Goal: Register for event/course

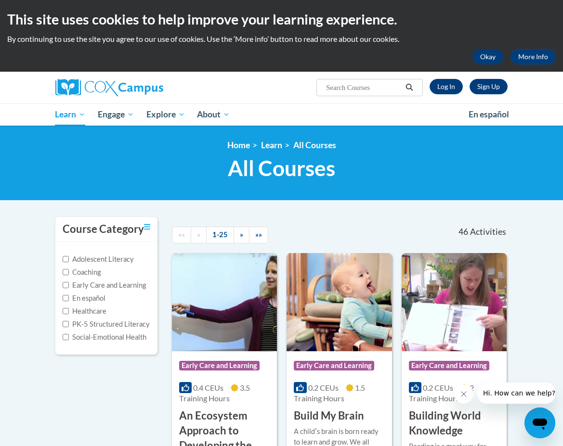
click at [486, 56] on button "Okay" at bounding box center [487, 56] width 31 height 15
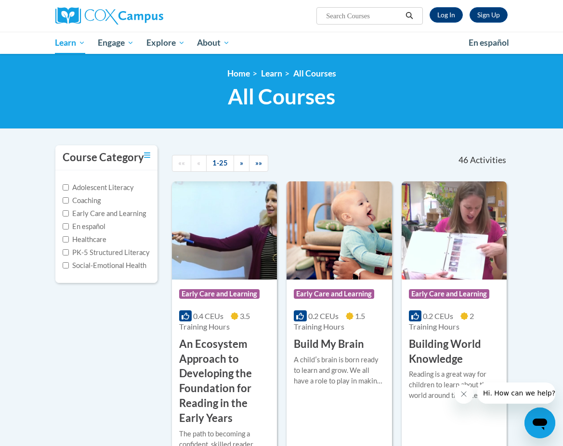
click at [370, 16] on input "Search..." at bounding box center [363, 16] width 77 height 12
type input "talk with me"
click at [410, 15] on icon "Search" at bounding box center [409, 15] width 9 height 7
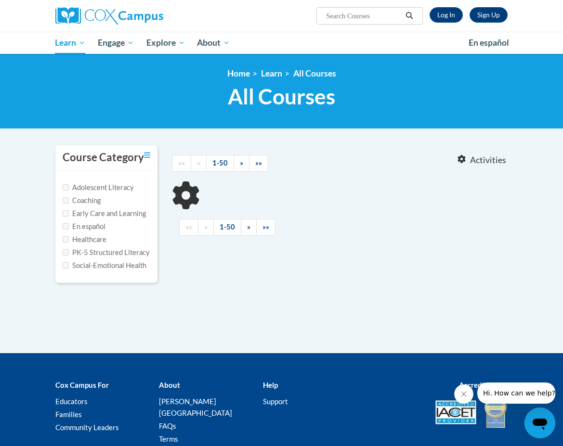
type input "talk with me"
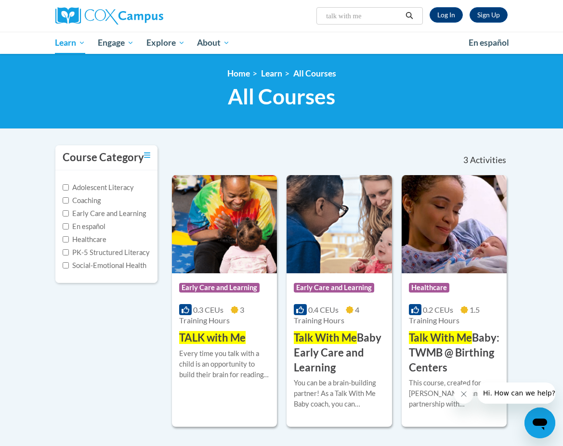
click at [207, 339] on span "TALK with Me" at bounding box center [212, 337] width 66 height 13
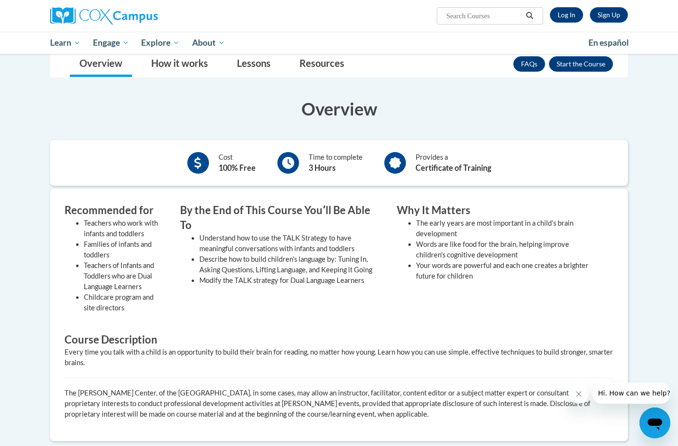
scroll to position [68, 0]
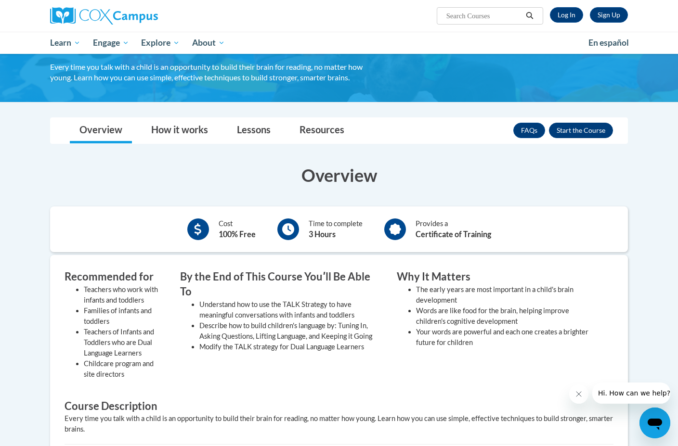
click at [562, 130] on button "Enroll" at bounding box center [581, 130] width 64 height 15
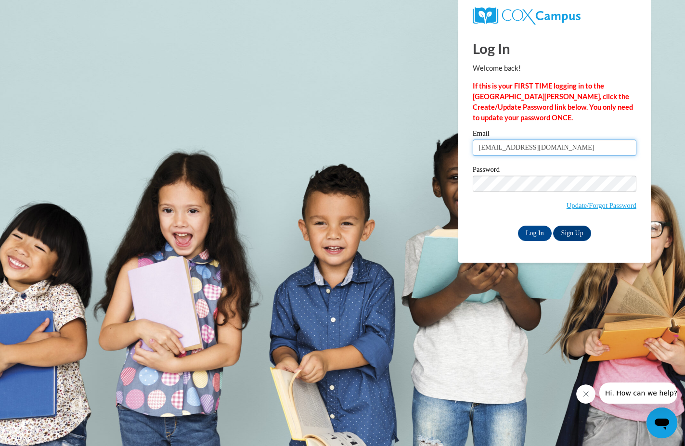
type input "lucianagalleran@gmail.com"
click at [588, 204] on link "Update/Forgot Password" at bounding box center [602, 206] width 70 height 8
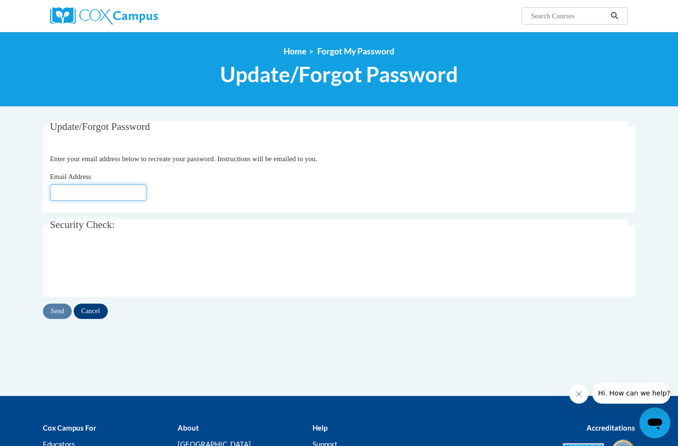
type input "lucianagalleran@gmail.com"
click at [59, 311] on input "Send" at bounding box center [57, 311] width 29 height 15
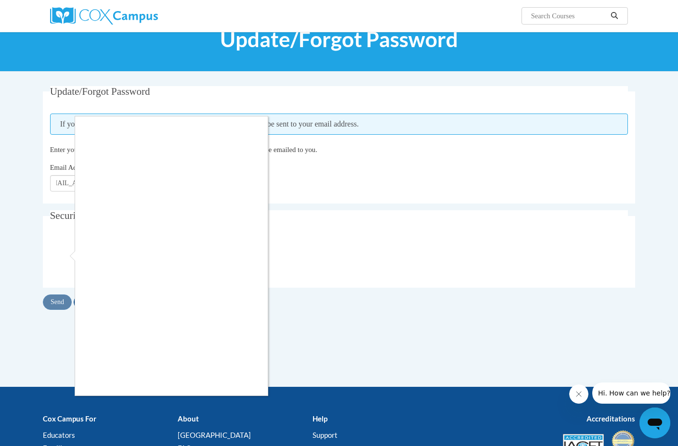
scroll to position [65, 0]
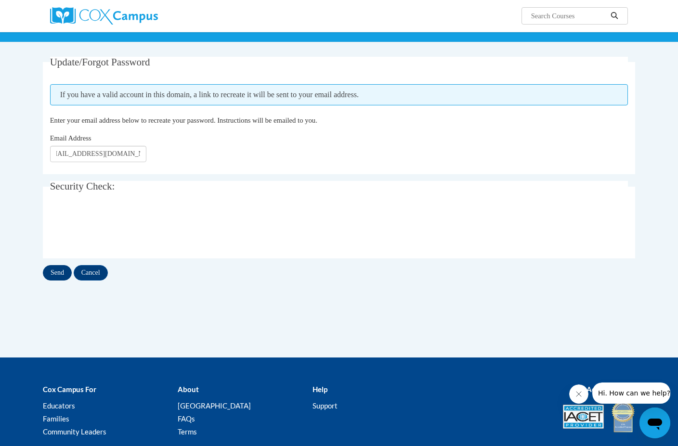
click at [52, 275] on input "Send" at bounding box center [57, 272] width 29 height 15
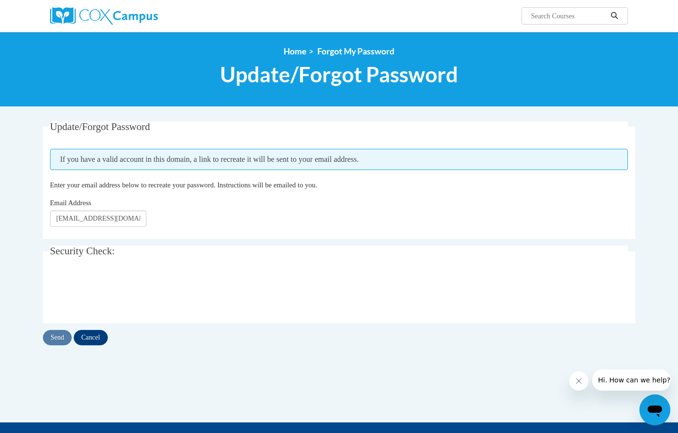
click at [257, 270] on fieldset "Security Check: Enter the security code + =" at bounding box center [339, 284] width 592 height 77
click at [57, 337] on input "Send" at bounding box center [57, 337] width 29 height 15
click at [116, 13] on img at bounding box center [104, 15] width 108 height 17
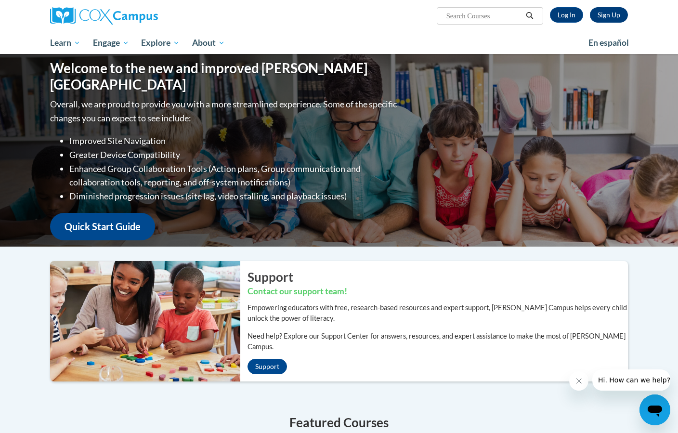
click at [609, 14] on link "Sign Up" at bounding box center [609, 14] width 38 height 15
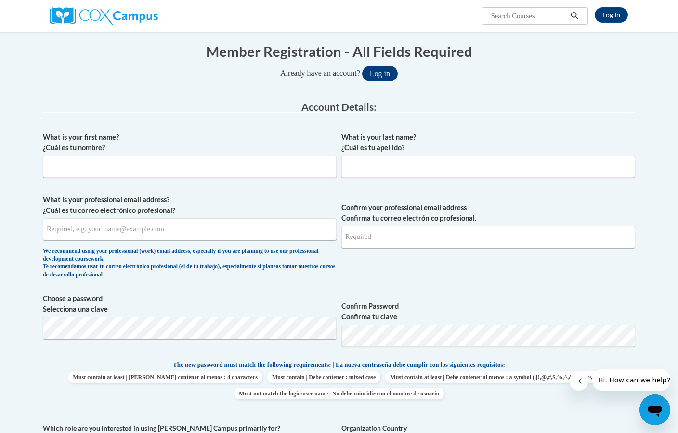
scroll to position [40, 0]
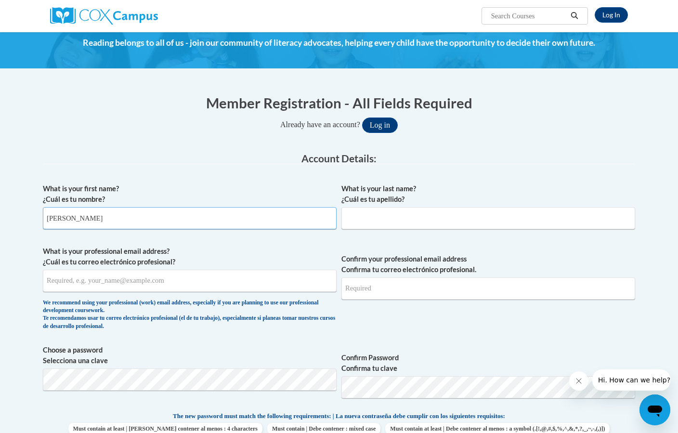
type input "Luciana"
type input "Galleran"
type input "[EMAIL_ADDRESS][DOMAIN_NAME]"
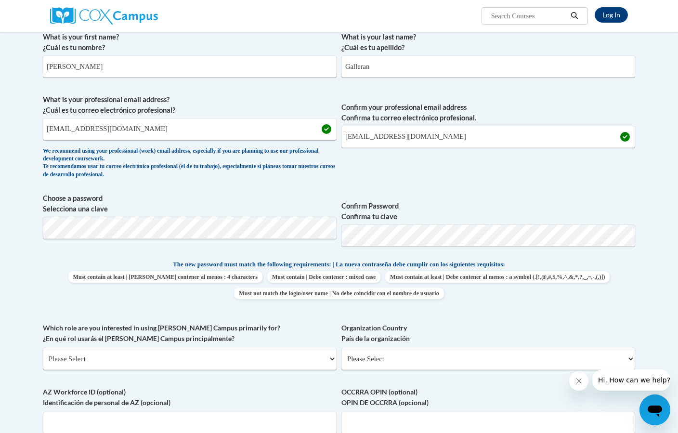
click at [607, 274] on span "Must contain at least | Debe contener al menos : 4 characters Must contain | De…" at bounding box center [339, 285] width 592 height 28
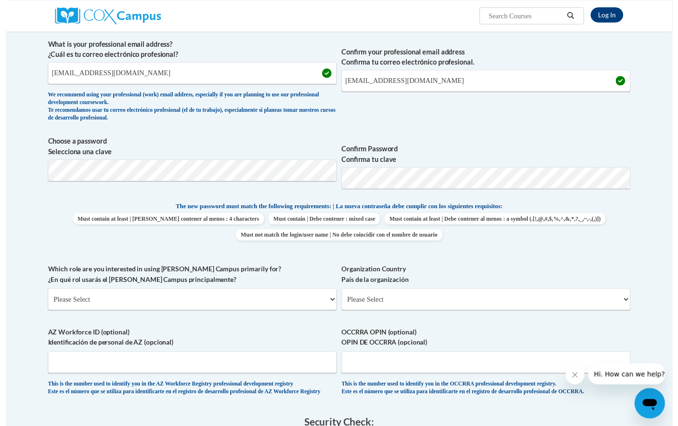
scroll to position [248, 0]
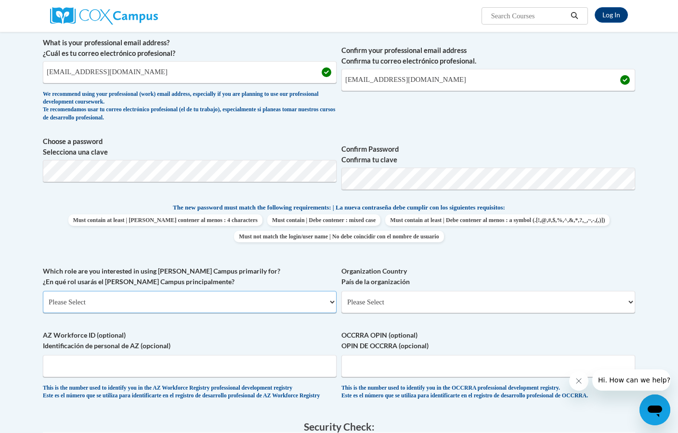
select select "fbf2d438-af2f-41f8-98f1-81c410e29de3"
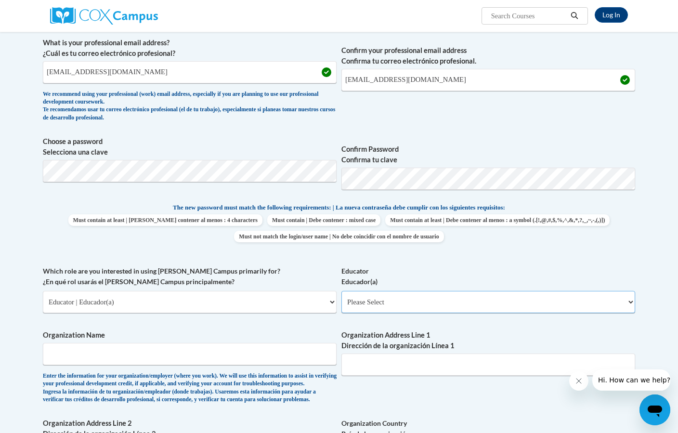
select select "5e2af403-4f2c-4e49-a02f-103e55d7b75b"
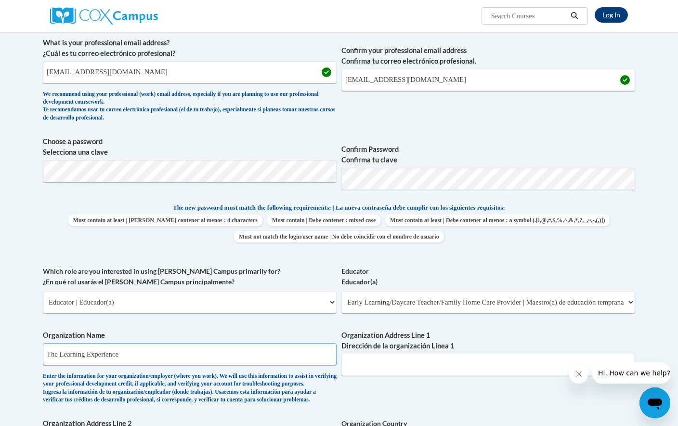
type input "The Learning Experience"
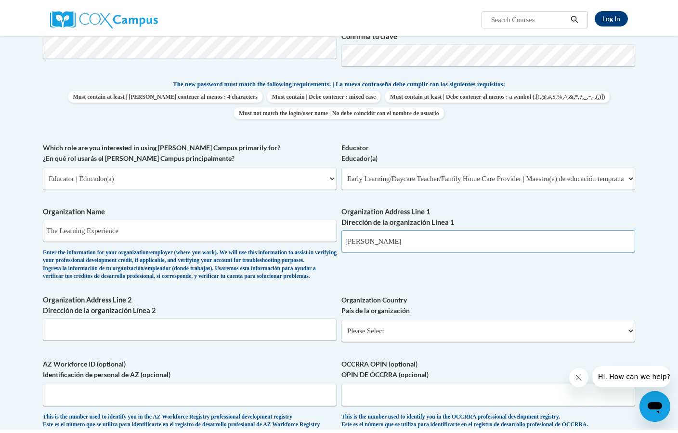
scroll to position [410, 0]
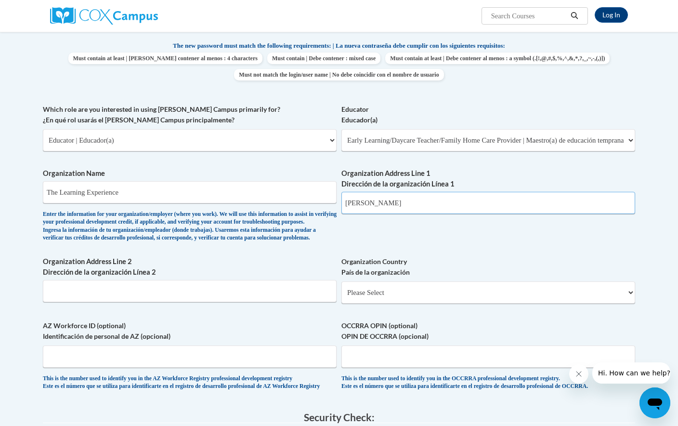
type input "Savitha Dhanvanthari"
select select "ad49bcad-a171-4b2e-b99c-48b446064914"
select select
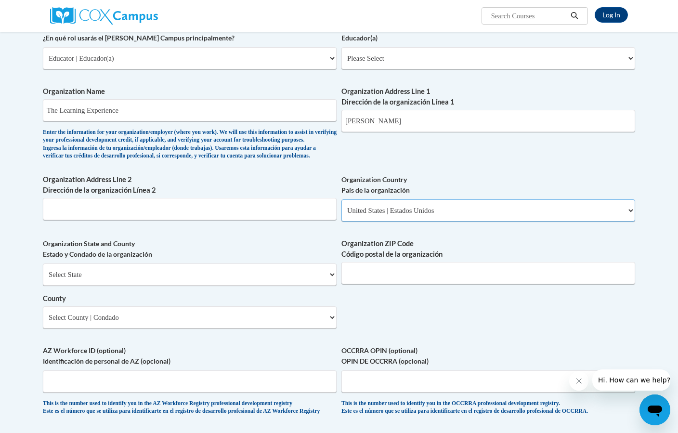
scroll to position [494, 0]
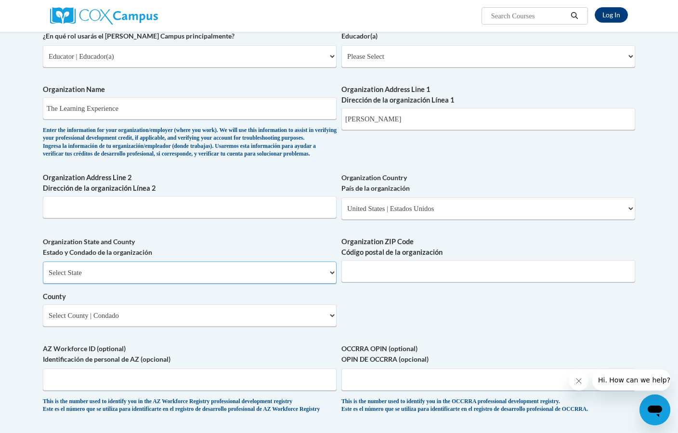
select select "Georgia"
type input "30005"
select select "Fulton"
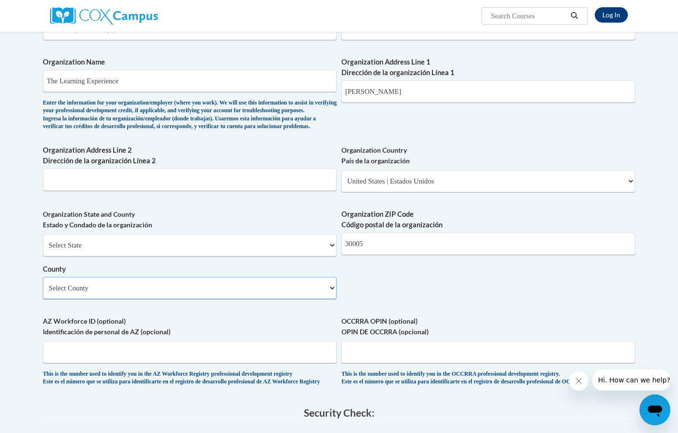
scroll to position [660, 0]
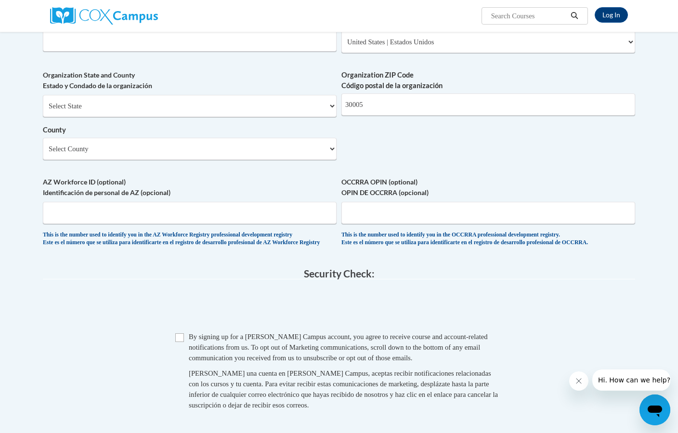
click at [181, 340] on input "Checkbox" at bounding box center [179, 337] width 9 height 9
checkbox input "true"
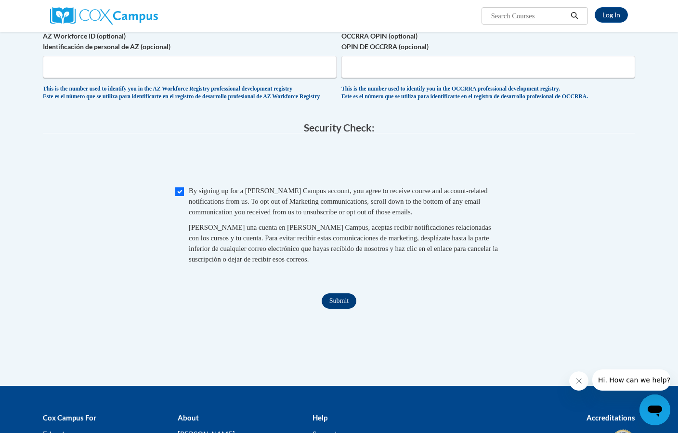
click at [332, 303] on input "Submit" at bounding box center [339, 300] width 35 height 15
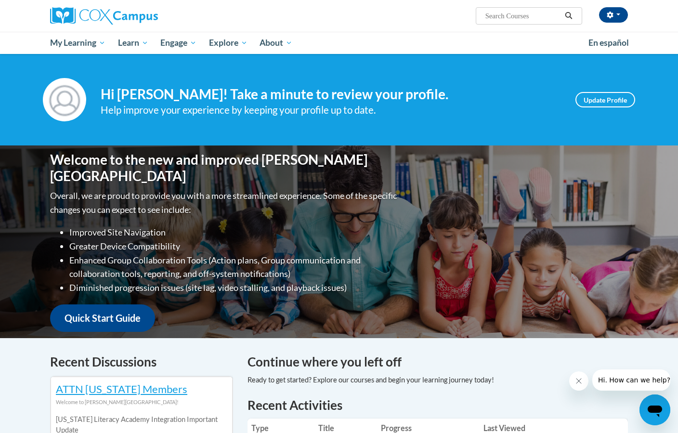
click at [512, 15] on input "Search..." at bounding box center [522, 16] width 77 height 12
type input "talk with me"
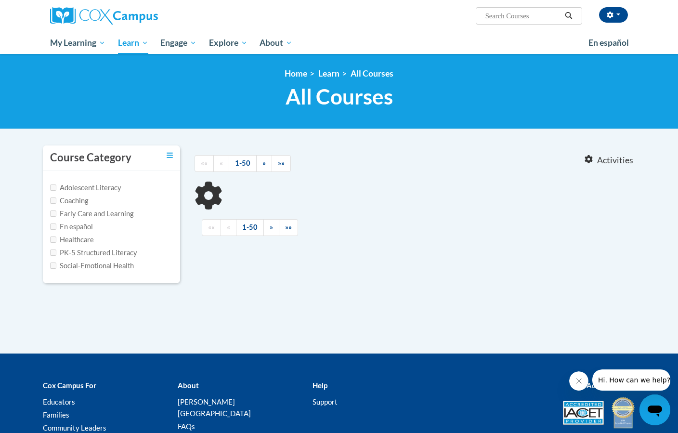
type input "talk with me"
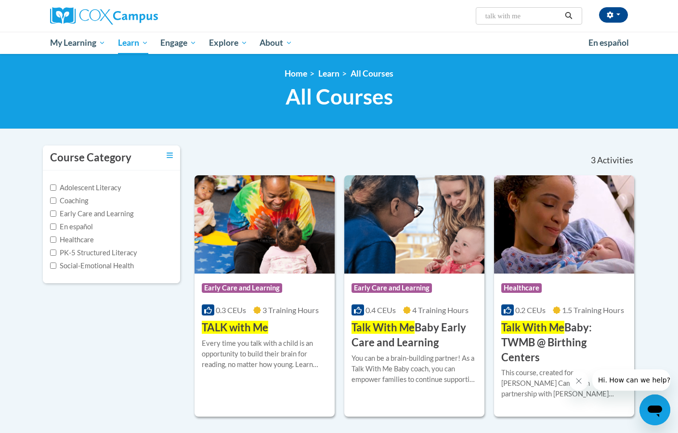
click at [223, 327] on span "TALK with Me" at bounding box center [235, 327] width 66 height 13
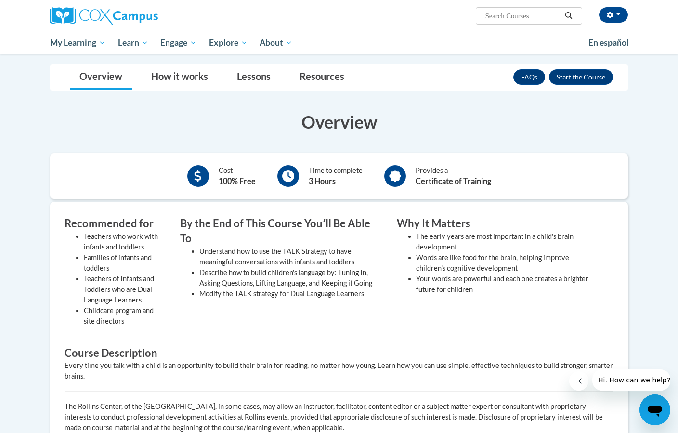
scroll to position [70, 0]
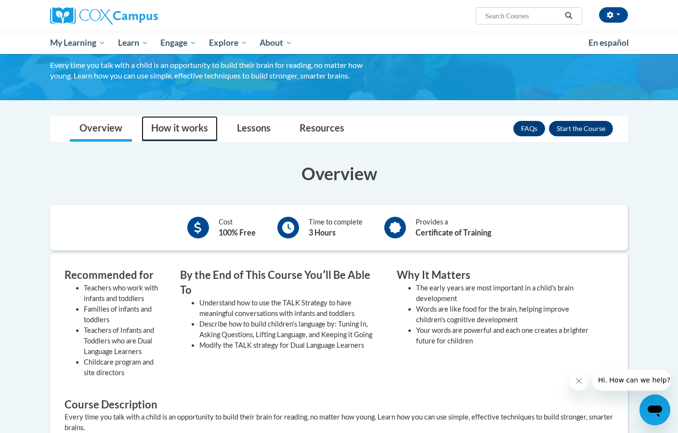
click at [168, 124] on link "How it works" at bounding box center [180, 129] width 76 height 26
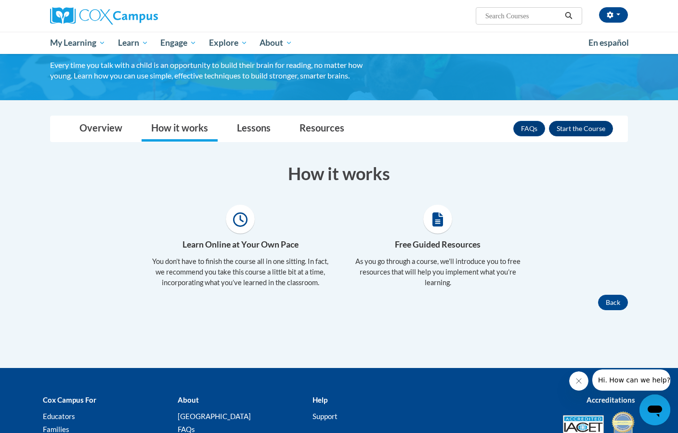
click at [587, 128] on button "Enroll" at bounding box center [581, 128] width 64 height 15
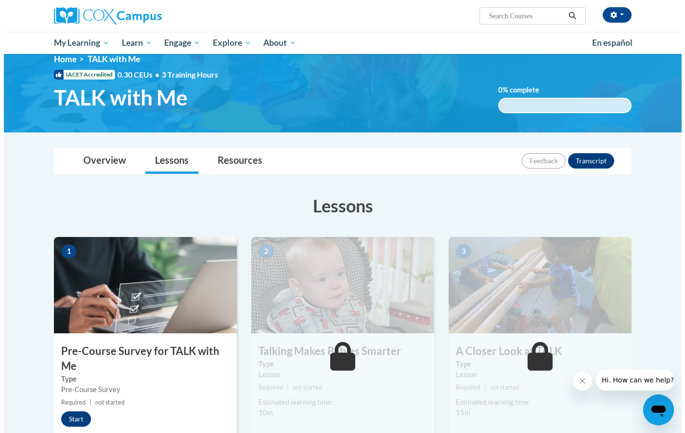
scroll to position [98, 0]
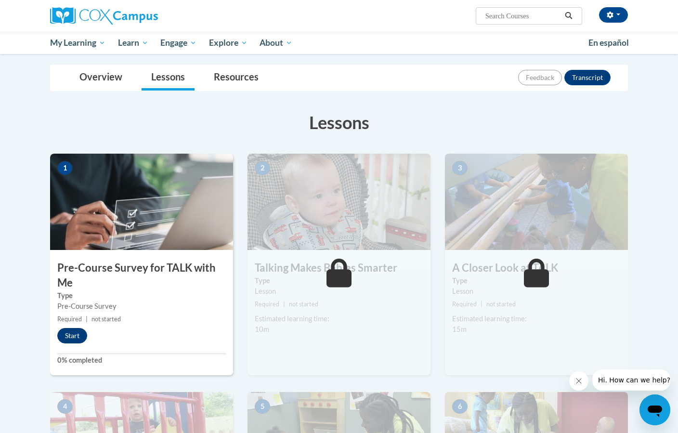
click at [72, 335] on button "Start" at bounding box center [72, 335] width 30 height 15
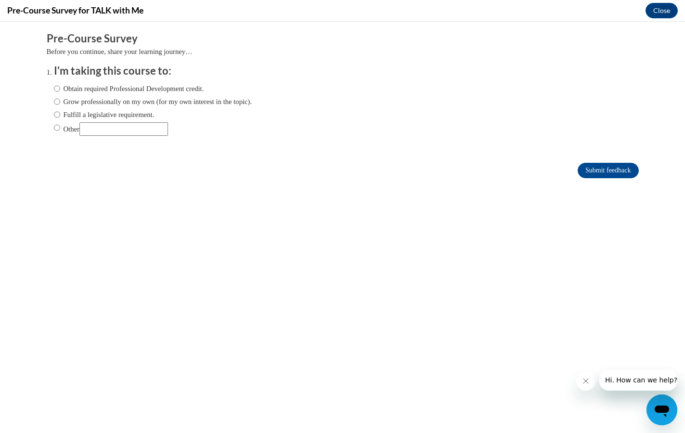
scroll to position [0, 0]
click at [54, 86] on input "Obtain required Professional Development credit." at bounding box center [57, 88] width 6 height 11
radio input "true"
click at [54, 101] on input "Grow professionally on my own (for my own interest in the topic)." at bounding box center [57, 101] width 6 height 11
radio input "true"
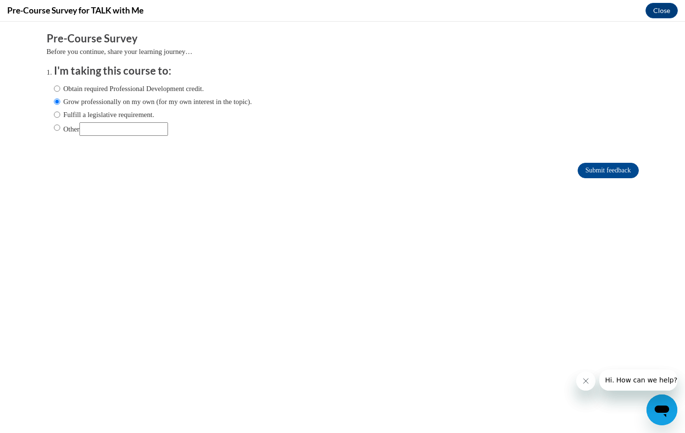
click at [54, 110] on input "Fulfill a legislative requirement." at bounding box center [57, 114] width 6 height 11
radio input "true"
click at [604, 171] on input "Submit feedback" at bounding box center [608, 170] width 61 height 15
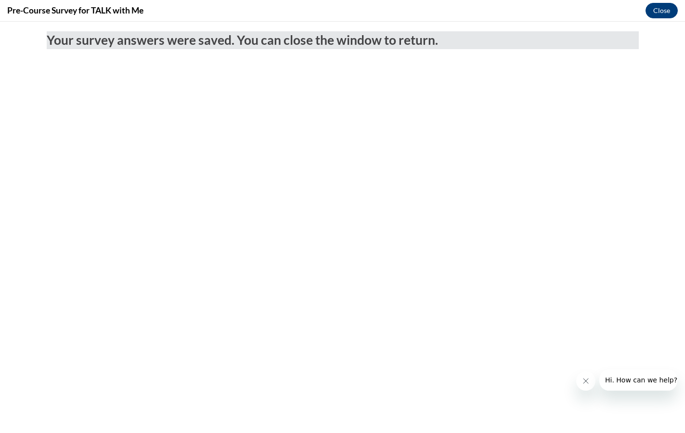
click at [665, 11] on button "Close" at bounding box center [662, 10] width 32 height 15
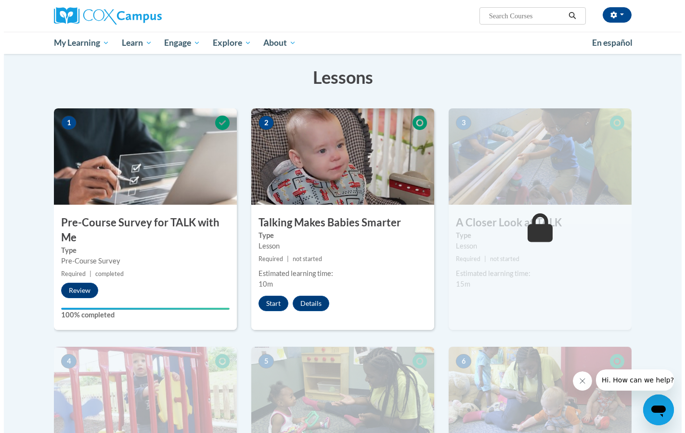
scroll to position [169, 0]
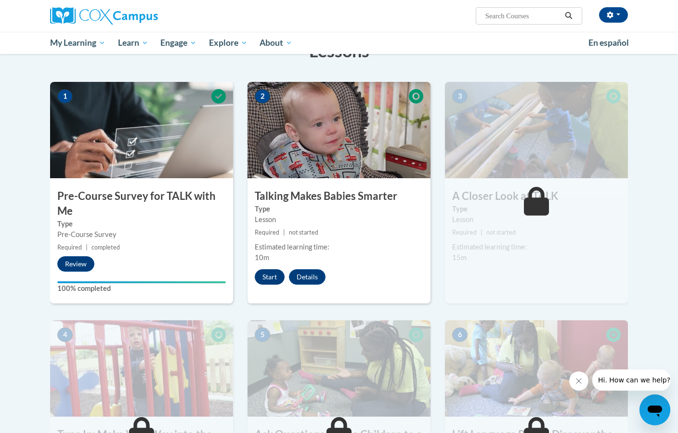
click at [265, 274] on button "Start" at bounding box center [270, 276] width 30 height 15
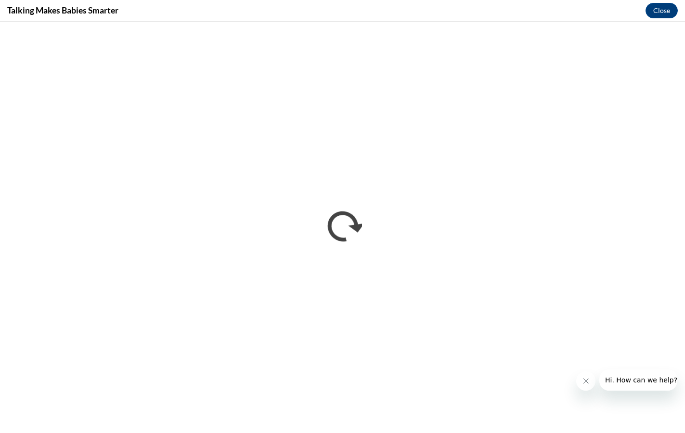
scroll to position [0, 0]
click at [663, 10] on button "Close" at bounding box center [662, 10] width 32 height 15
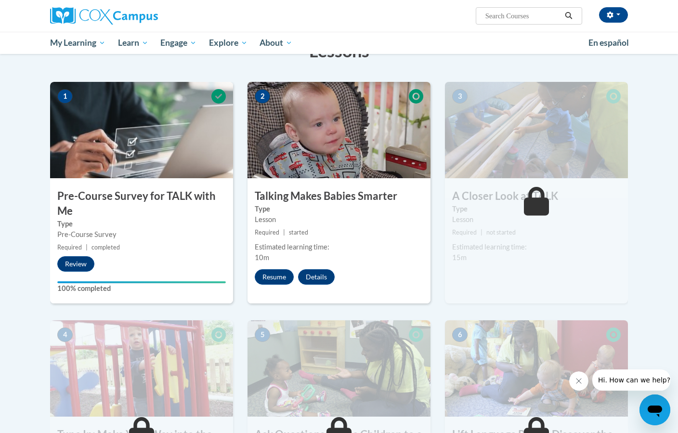
click at [358, 134] on img at bounding box center [338, 130] width 183 height 96
click at [270, 276] on button "Resume" at bounding box center [274, 276] width 39 height 15
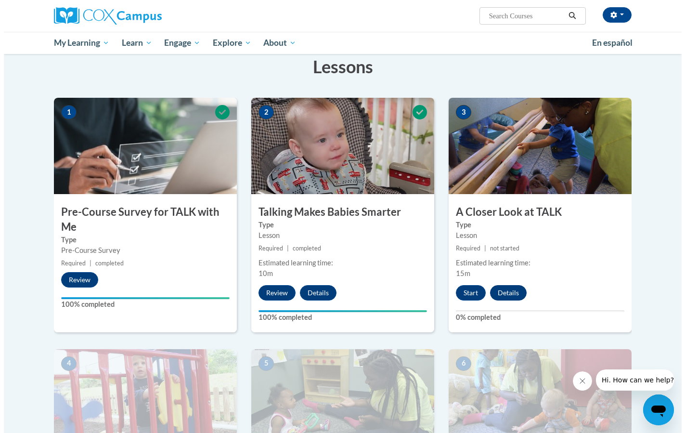
scroll to position [155, 0]
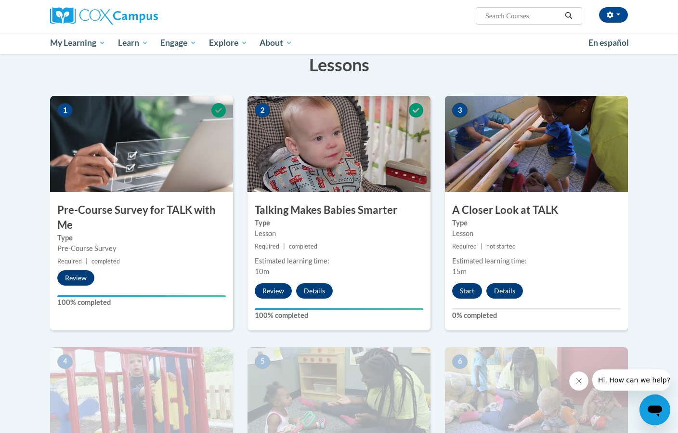
click at [470, 290] on button "Start" at bounding box center [467, 290] width 30 height 15
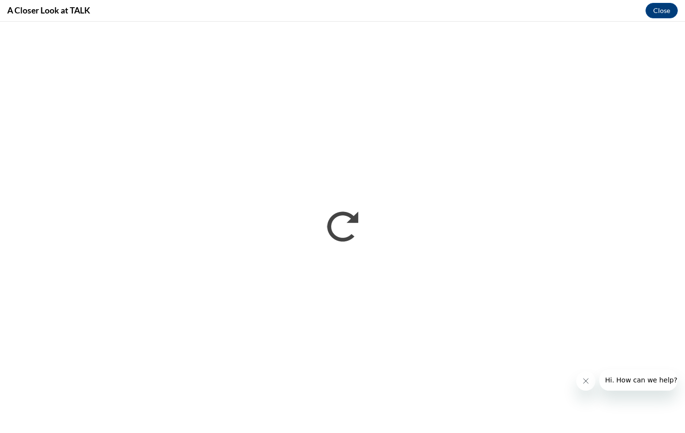
scroll to position [0, 0]
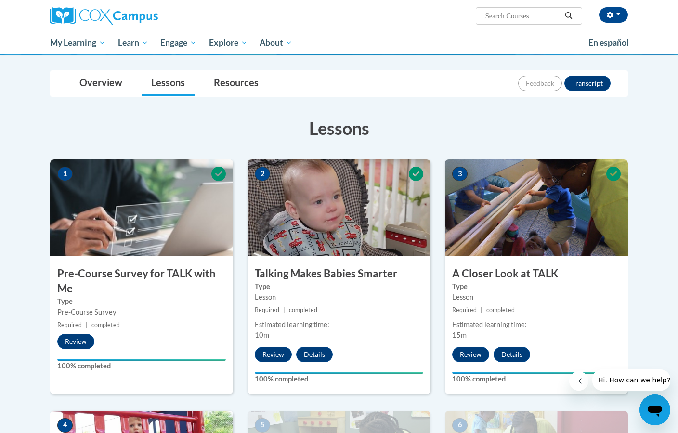
scroll to position [123, 0]
